Goal: Task Accomplishment & Management: Manage account settings

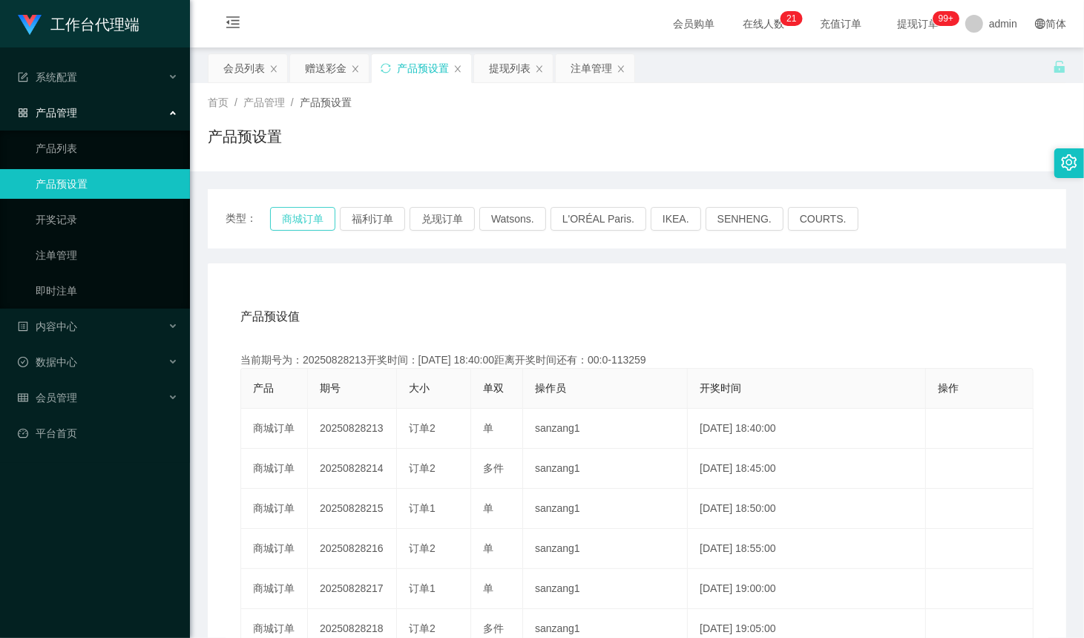
click at [303, 220] on button "商城订单" at bounding box center [302, 219] width 65 height 24
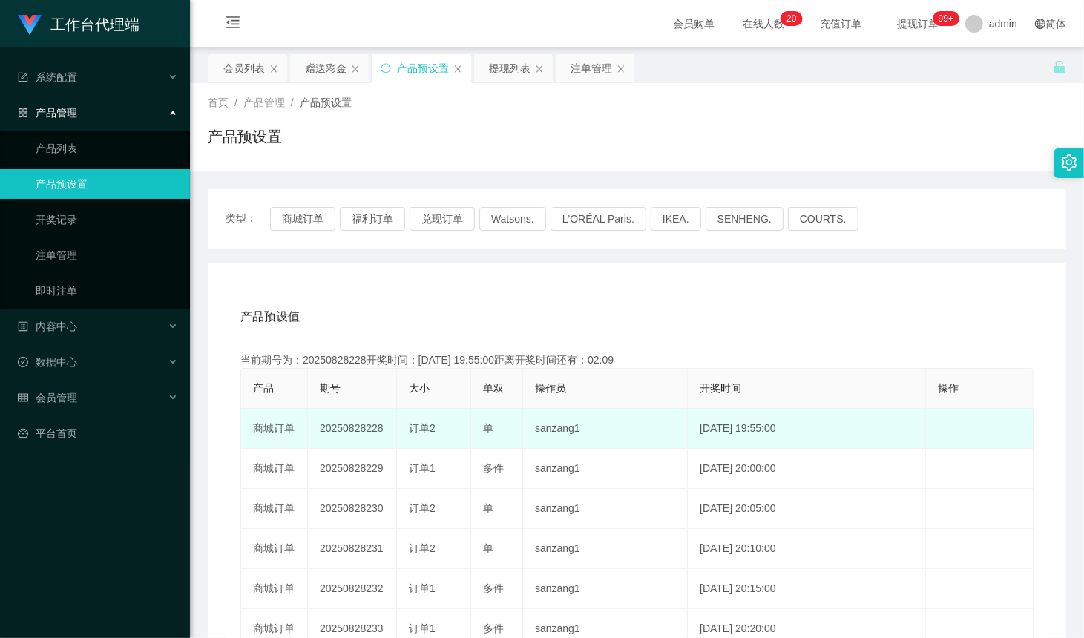
click at [391, 441] on td "20250828228" at bounding box center [352, 429] width 89 height 40
click at [366, 430] on td "20250828228" at bounding box center [352, 429] width 89 height 40
copy td "228"
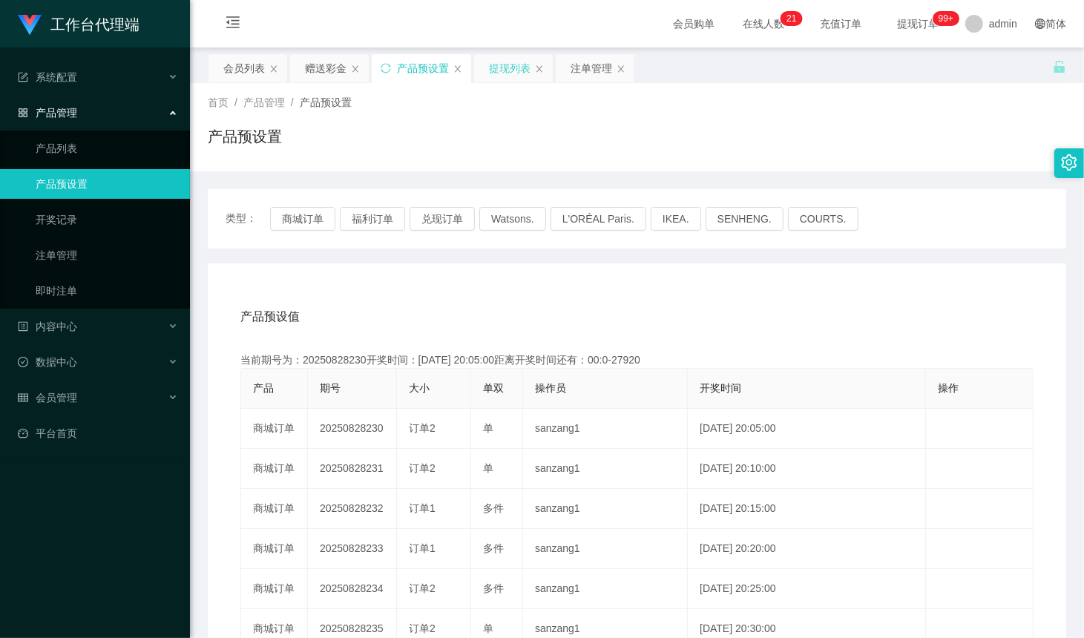
click at [516, 75] on div "提现列表" at bounding box center [510, 68] width 42 height 28
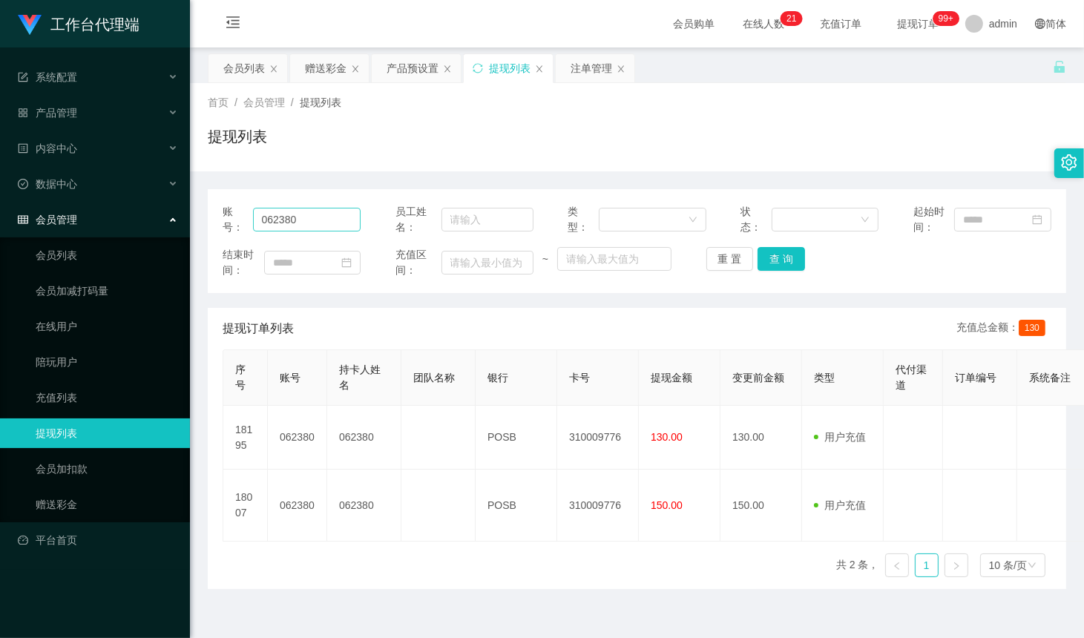
click at [346, 206] on div "账号： 062380" at bounding box center [292, 219] width 138 height 31
click at [309, 221] on input "062380" at bounding box center [307, 220] width 108 height 24
paste input "PRASAD2025"
type input "PRASAD2025"
click at [778, 257] on button "查 询" at bounding box center [781, 259] width 47 height 24
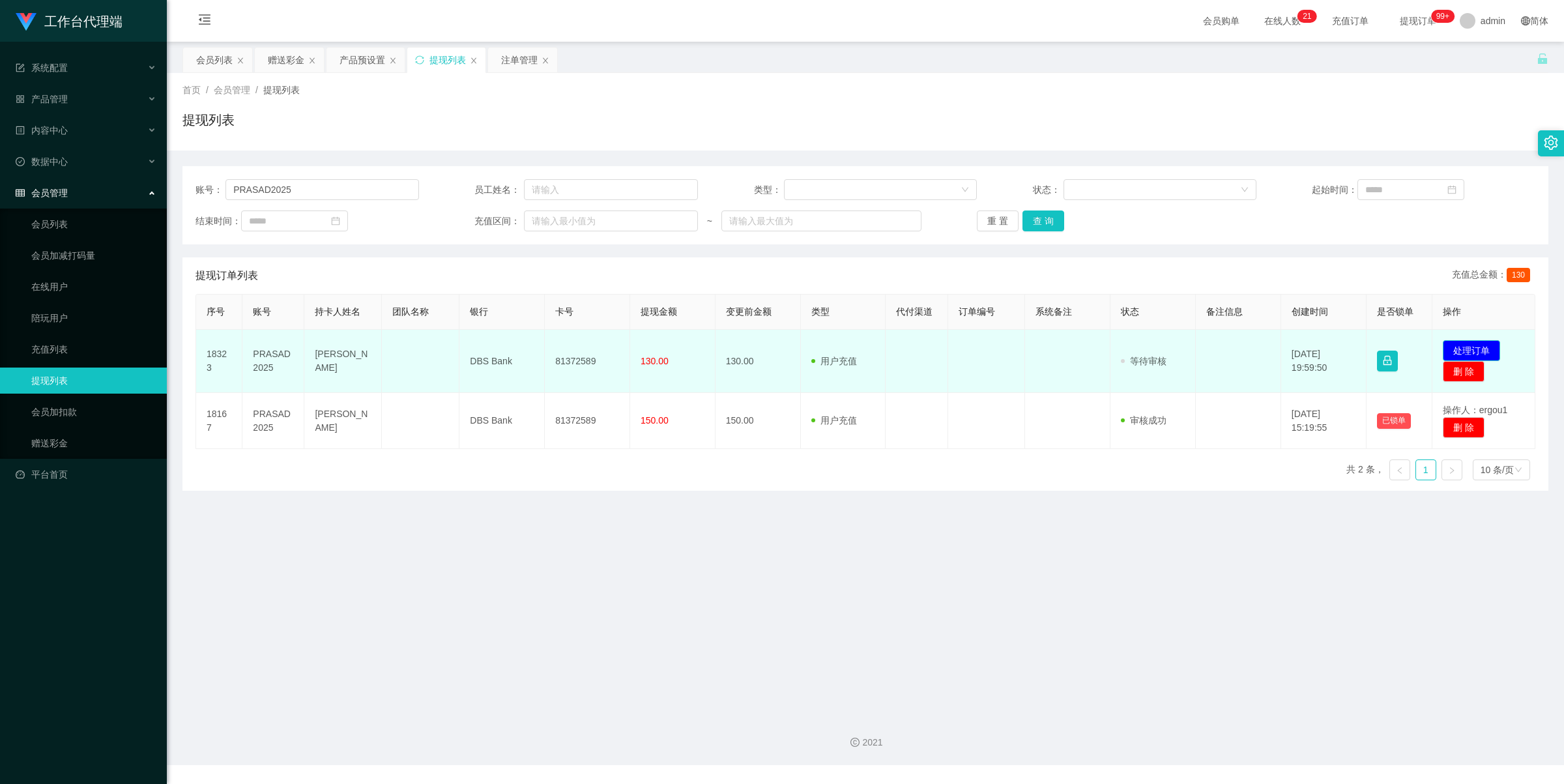
click at [951, 349] on button "处理订单" at bounding box center [1471, 350] width 57 height 21
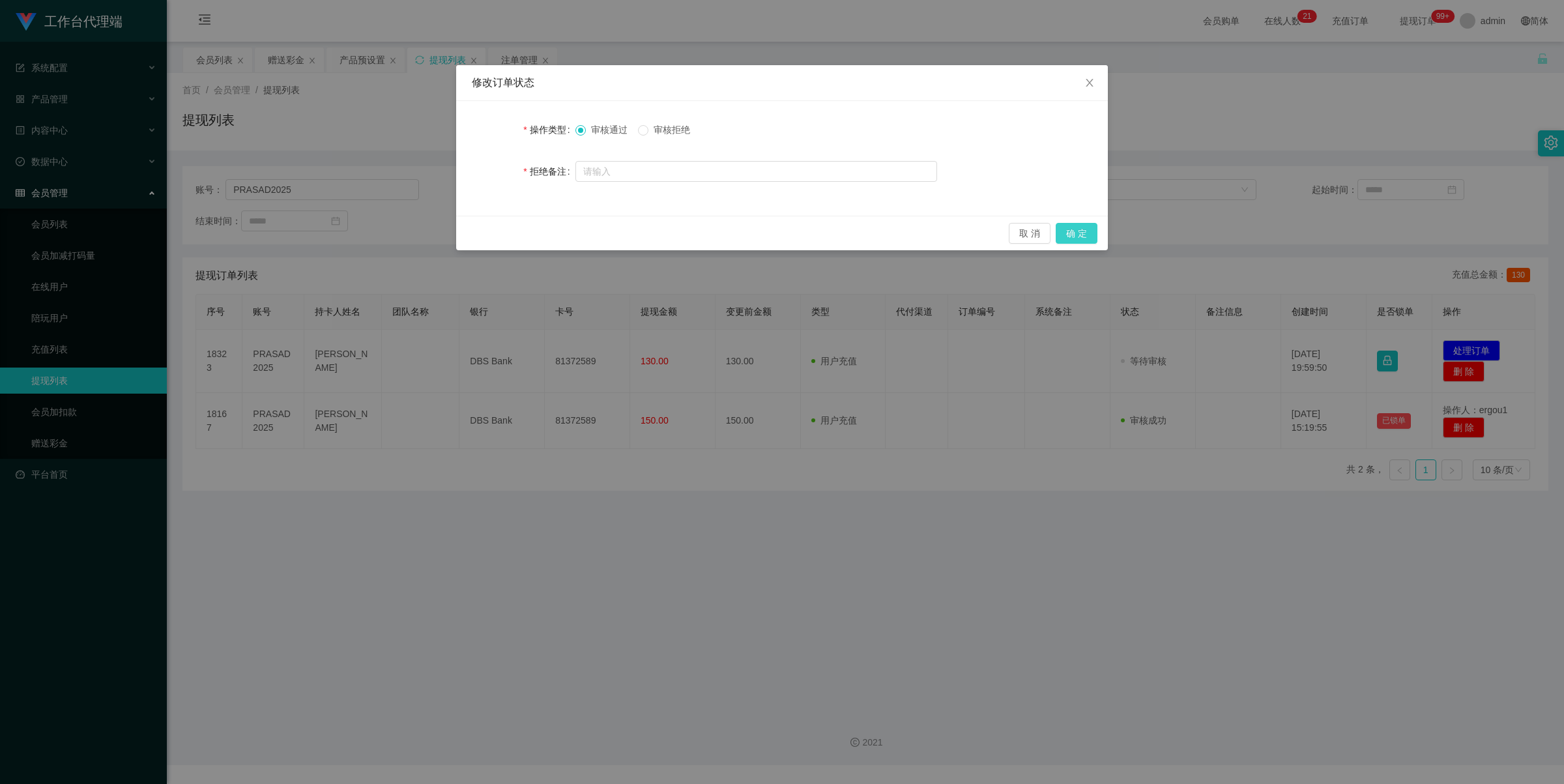
click at [951, 223] on button "确 定" at bounding box center [1076, 234] width 41 height 21
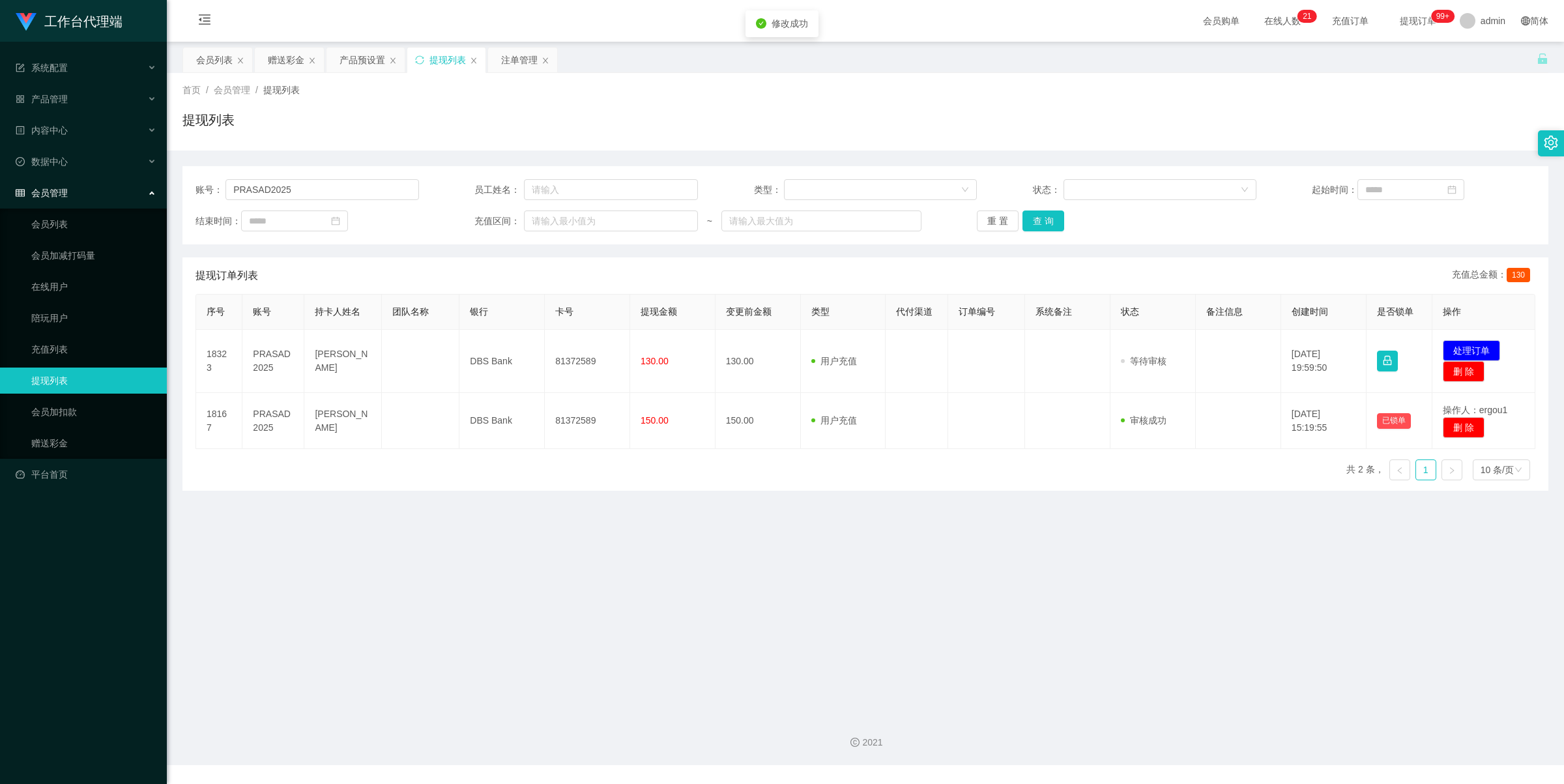
click at [951, 229] on div "修改订单状态 操作类型 审核通过 审核拒绝 拒绝备注 取 消 确 定" at bounding box center [782, 392] width 1564 height 784
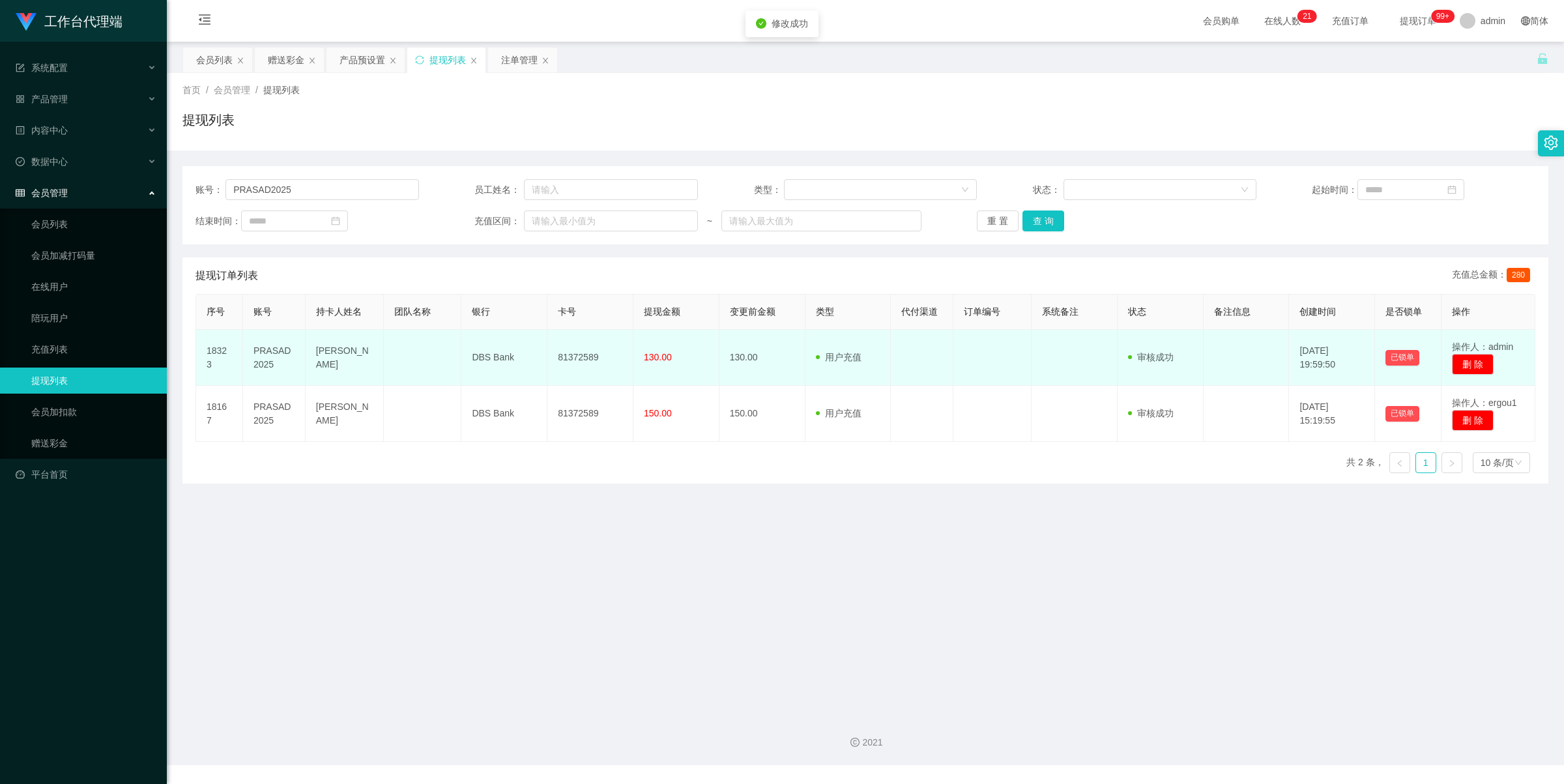
click at [578, 356] on td "81372589" at bounding box center [590, 357] width 86 height 56
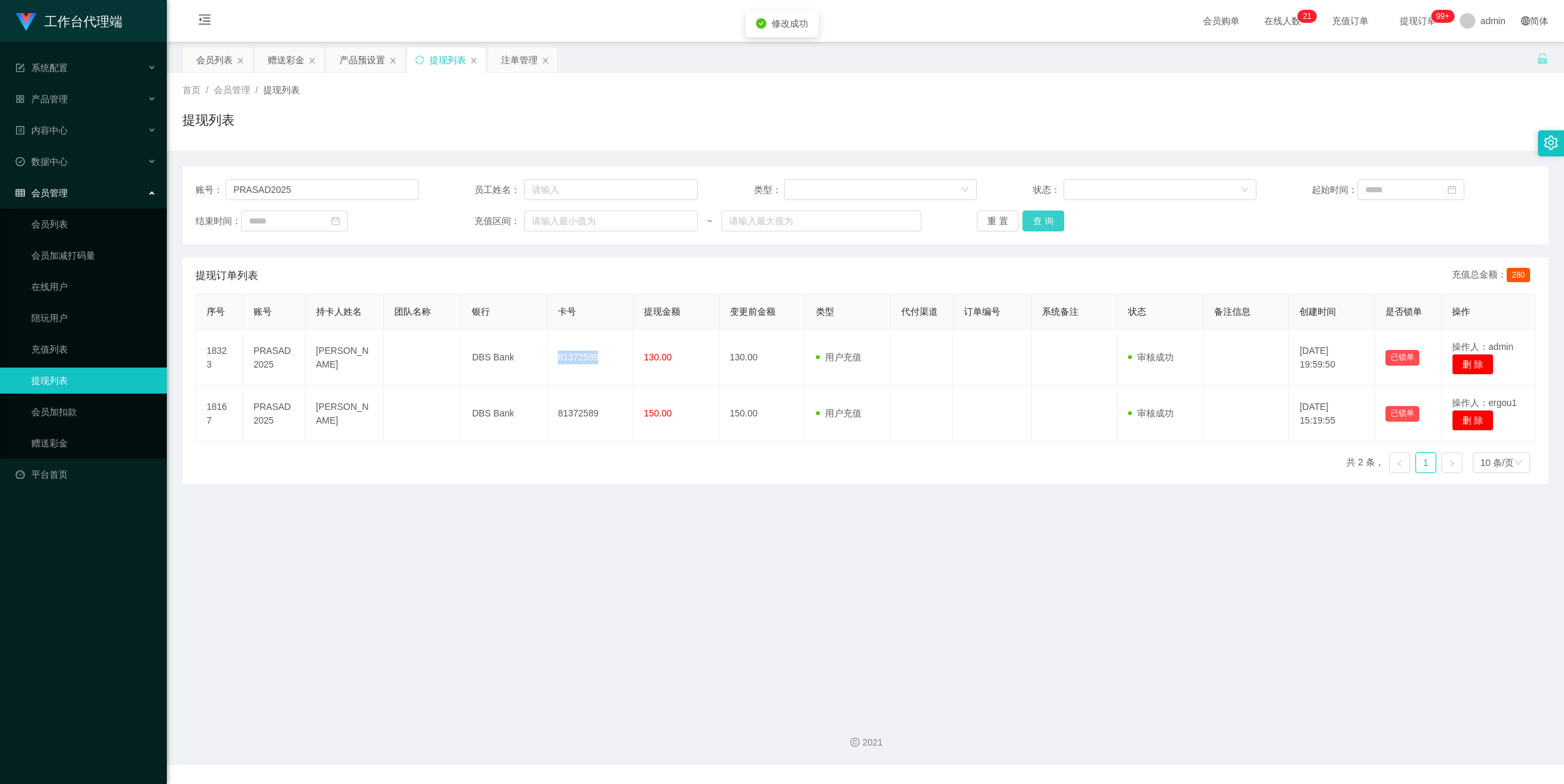
copy td "81372589"
